Goal: Task Accomplishment & Management: Complete application form

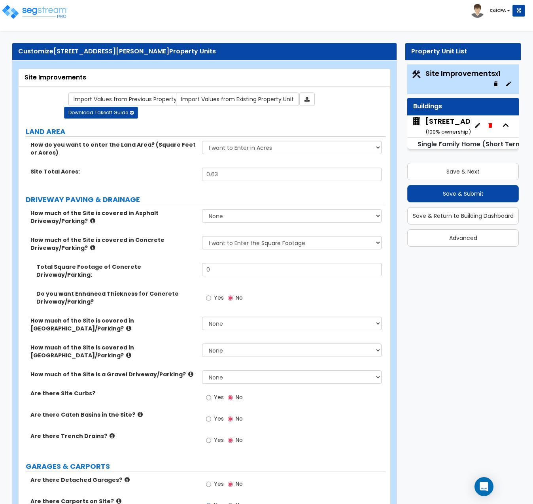
select select "2"
select select "1"
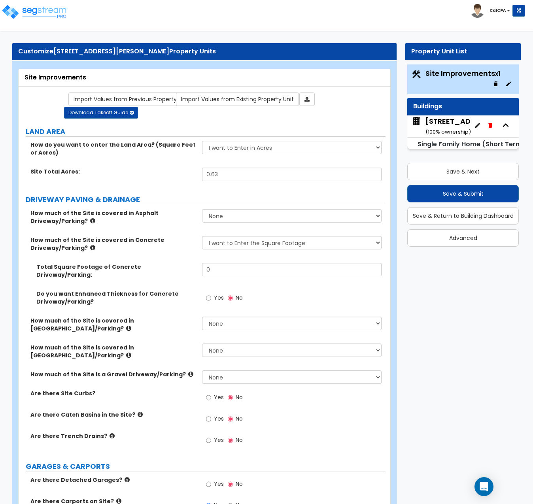
select select "2"
select select "4"
select select "1"
select select "2"
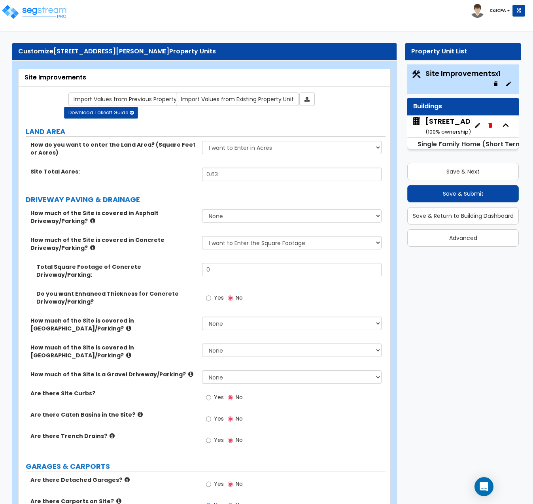
select select "1"
select select "3"
select select "1"
select select "2"
select select "3"
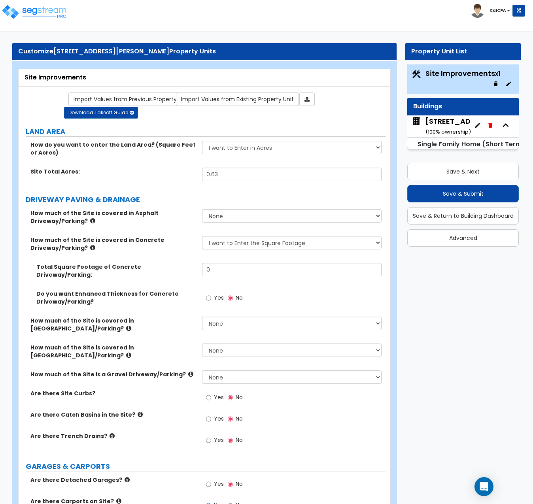
select select "2"
select select "4"
select select "3"
select select "1"
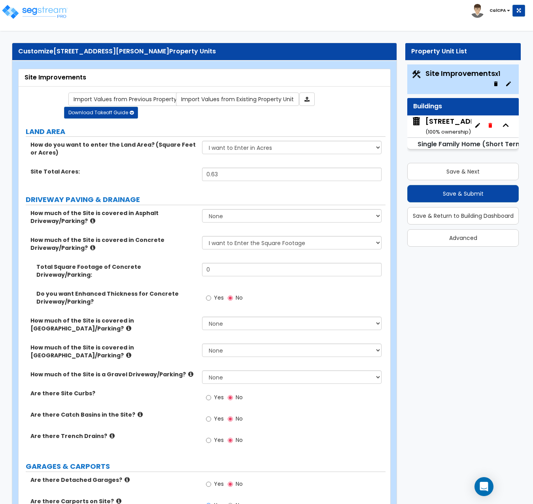
select select "3"
select select "4"
select select "1"
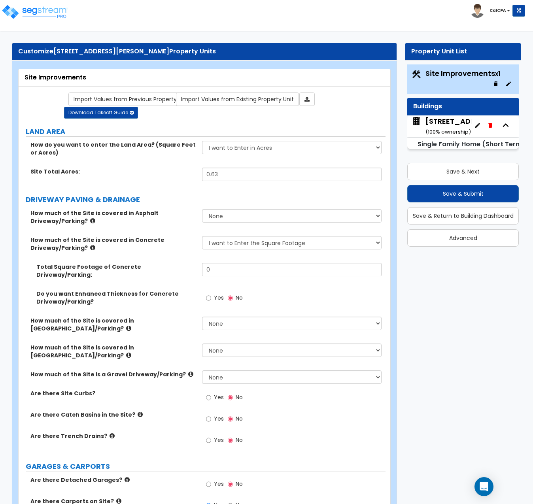
select select "1"
